Goal: Transaction & Acquisition: Purchase product/service

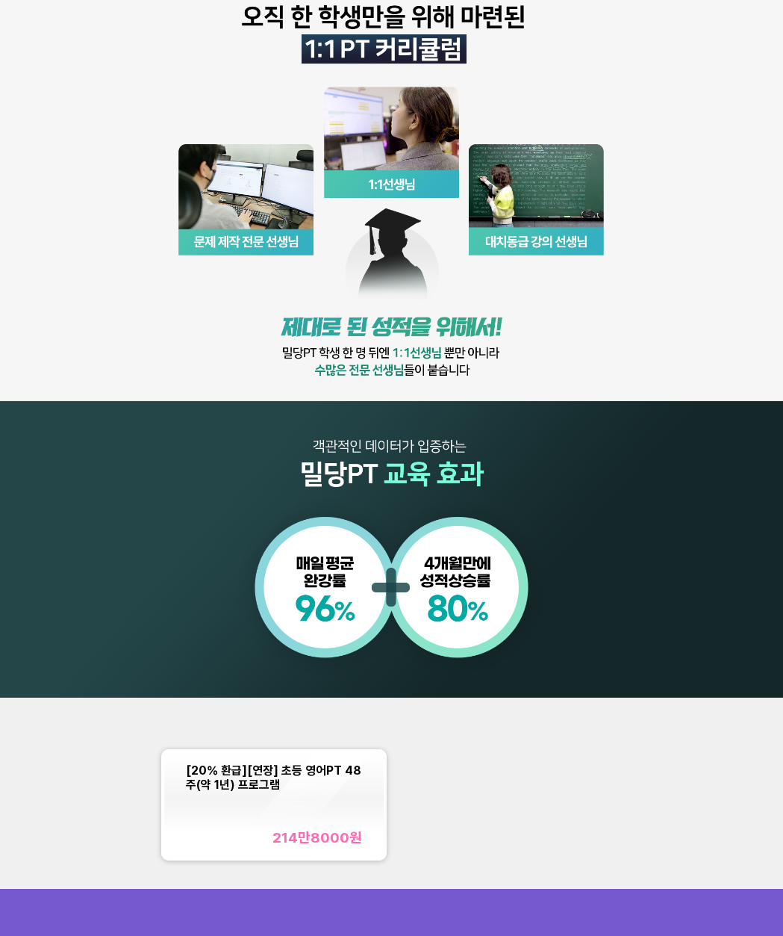
scroll to position [320, 0]
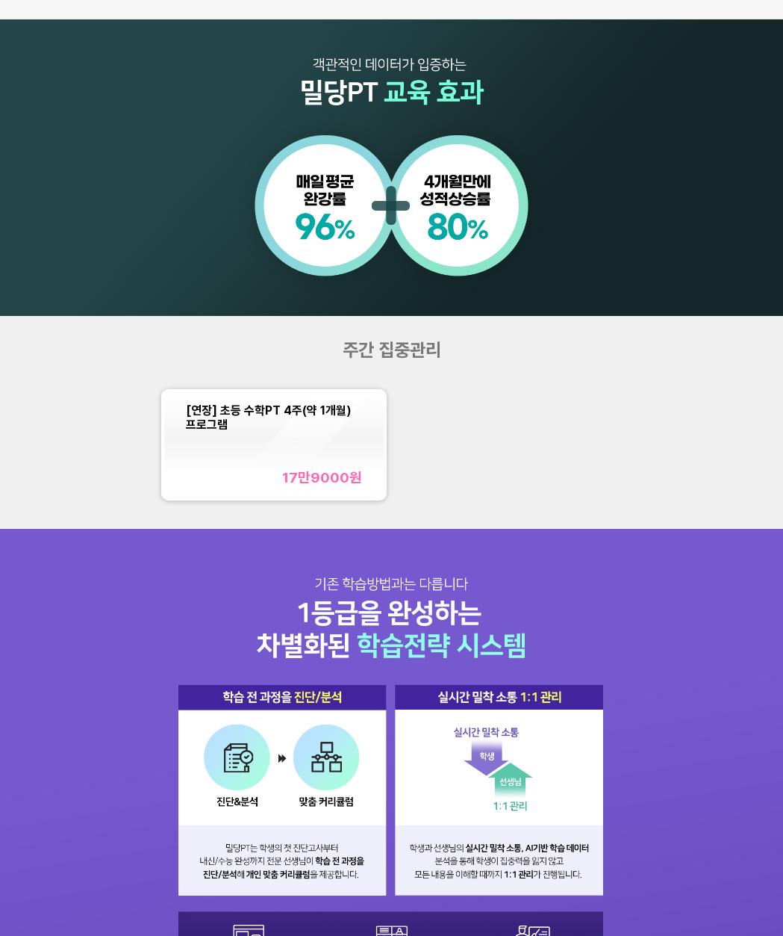
scroll to position [750, 0]
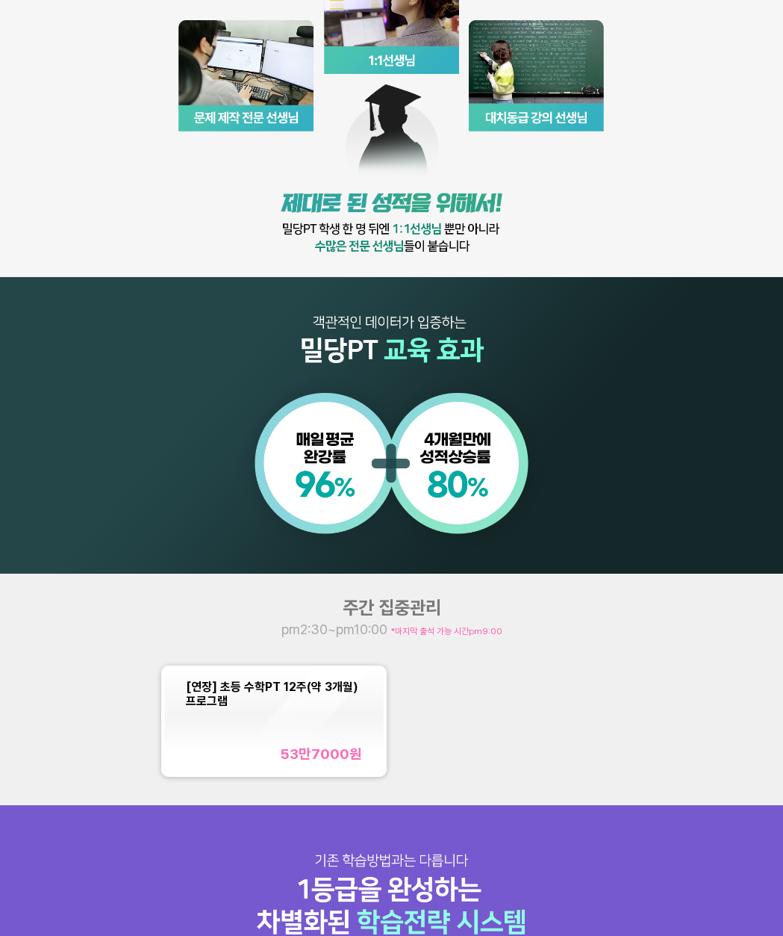
scroll to position [609, 0]
